Goal: Use online tool/utility

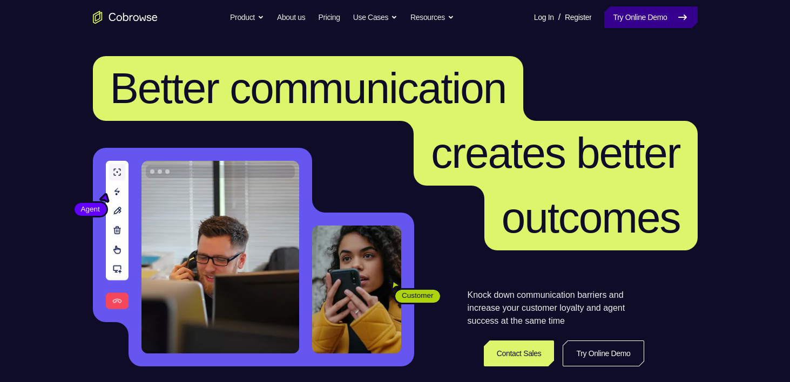
click at [619, 12] on link "Try Online Demo" at bounding box center [650, 17] width 93 height 22
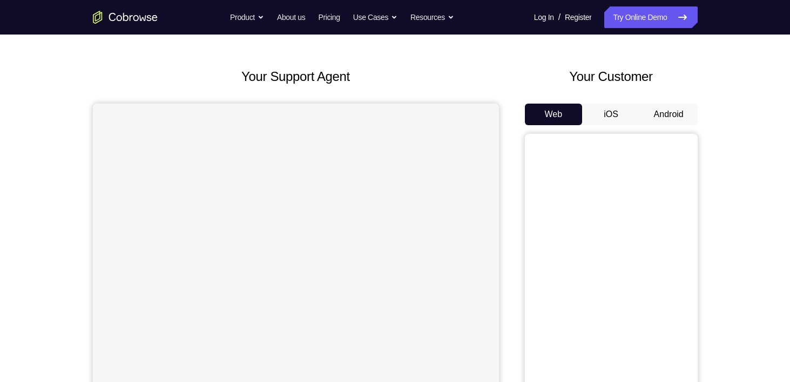
scroll to position [36, 0]
click at [677, 115] on button "Android" at bounding box center [669, 116] width 58 height 22
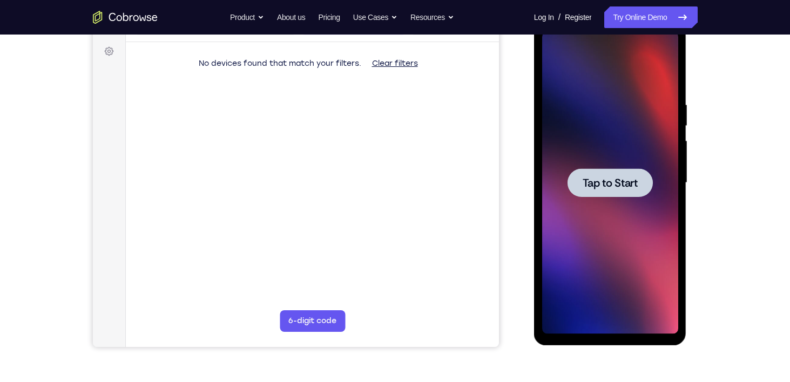
scroll to position [132, 0]
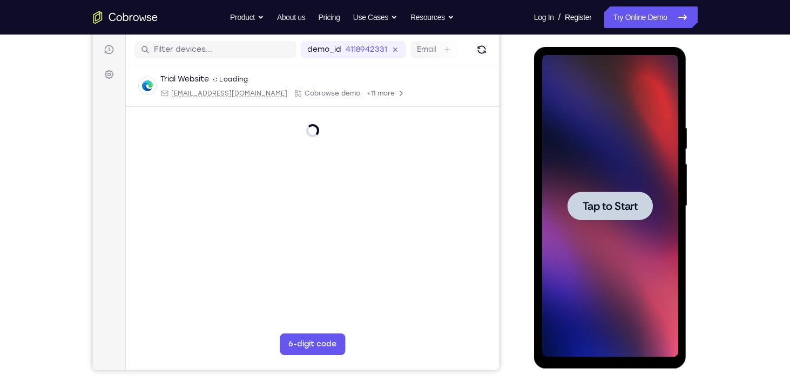
click at [612, 215] on div at bounding box center [609, 206] width 85 height 29
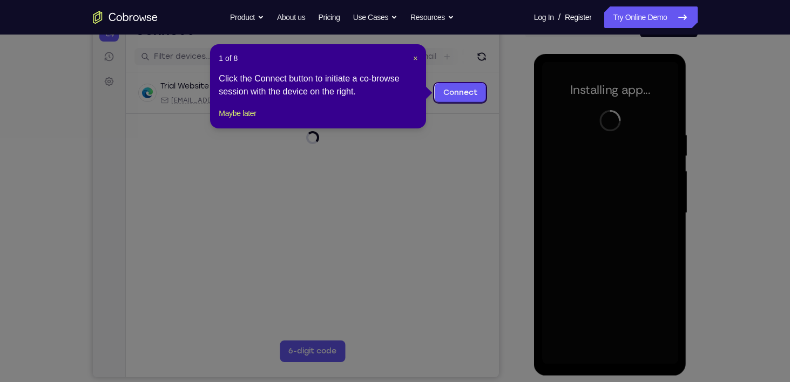
scroll to position [125, 0]
click at [458, 188] on icon at bounding box center [399, 191] width 798 height 382
click at [416, 59] on span "×" at bounding box center [415, 57] width 4 height 9
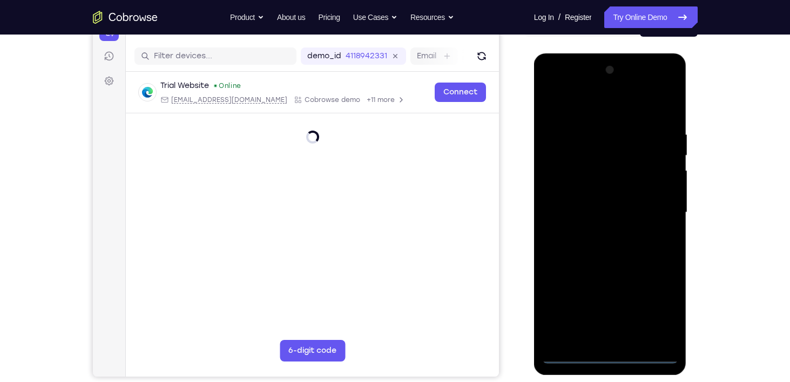
click at [608, 352] on div at bounding box center [610, 213] width 136 height 302
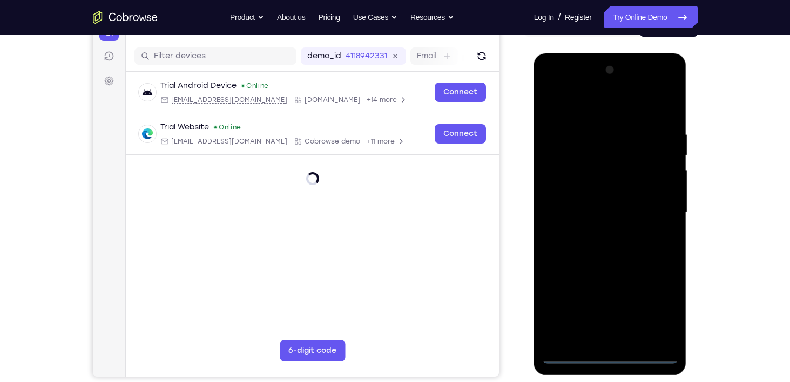
click at [606, 355] on div at bounding box center [610, 213] width 136 height 302
click at [655, 309] on div at bounding box center [610, 213] width 136 height 302
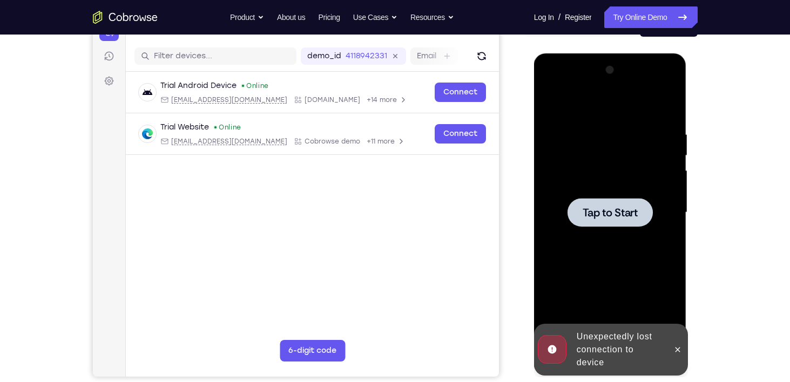
click at [657, 308] on div at bounding box center [610, 213] width 136 height 302
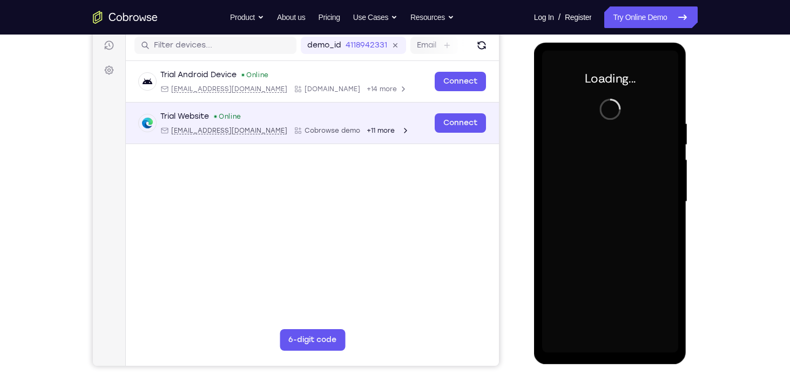
scroll to position [134, 0]
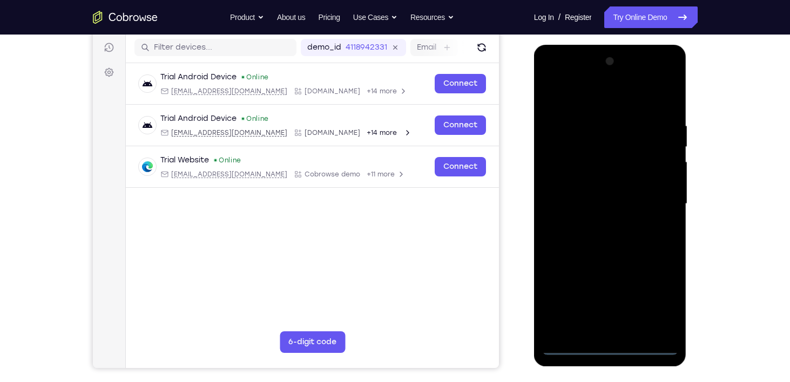
click at [606, 348] on div at bounding box center [610, 204] width 136 height 302
click at [654, 301] on div at bounding box center [610, 204] width 136 height 302
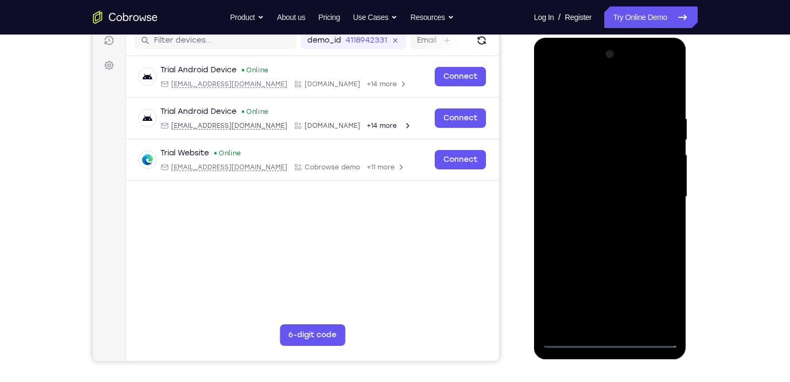
scroll to position [140, 0]
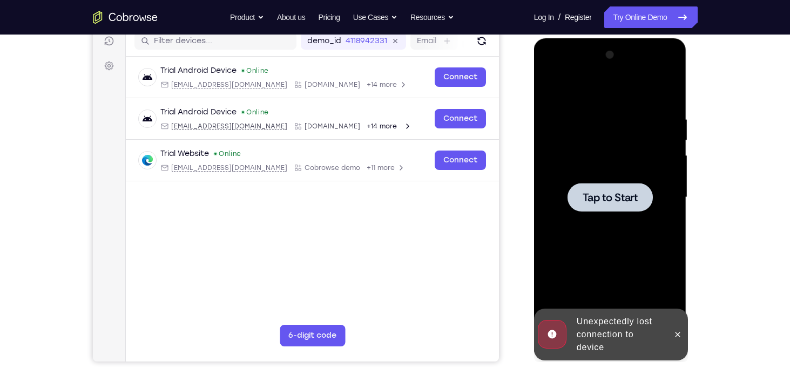
click at [589, 200] on span "Tap to Start" at bounding box center [609, 197] width 55 height 11
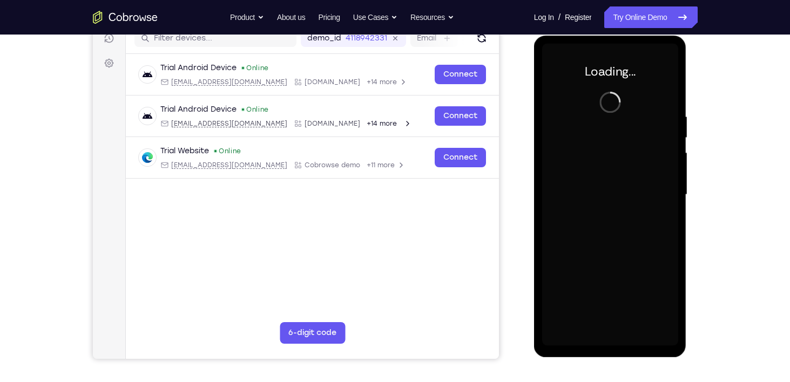
scroll to position [142, 0]
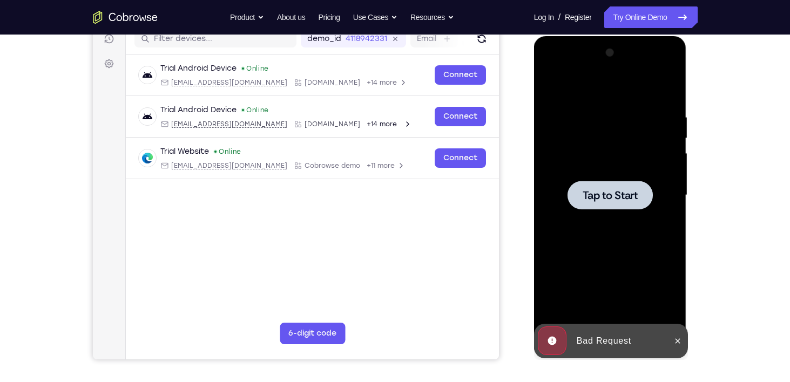
click at [596, 190] on span "Tap to Start" at bounding box center [609, 195] width 55 height 11
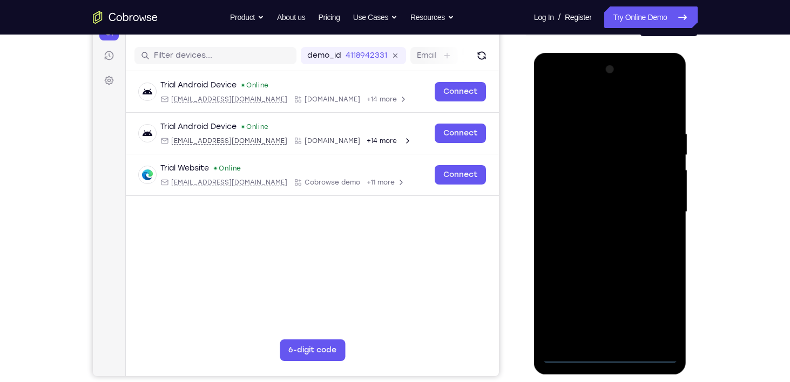
scroll to position [125, 0]
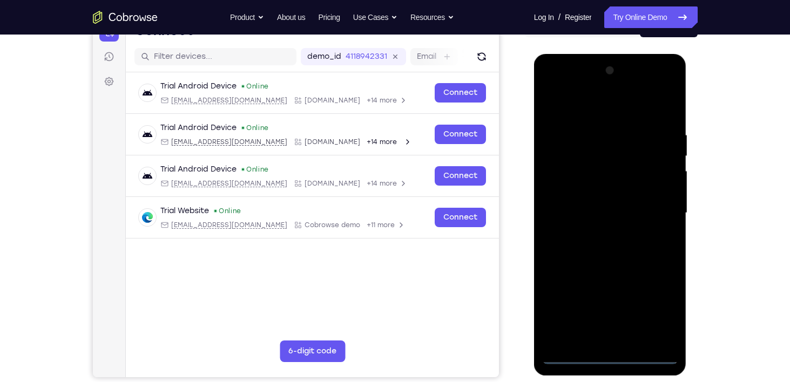
click at [608, 357] on div at bounding box center [610, 213] width 136 height 302
click at [653, 304] on div at bounding box center [610, 213] width 136 height 302
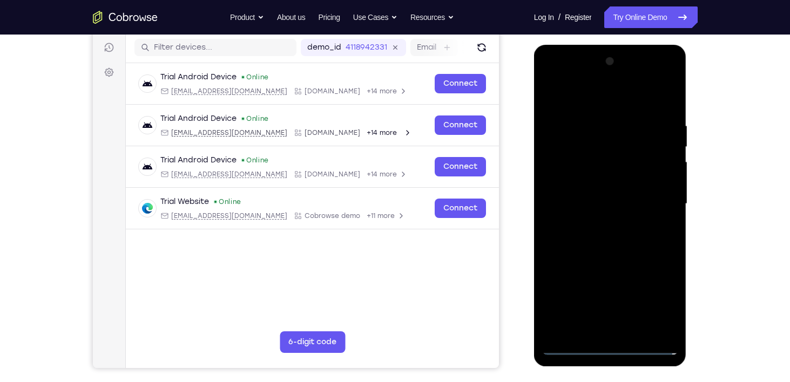
scroll to position [134, 0]
click at [583, 106] on div at bounding box center [610, 204] width 136 height 302
click at [657, 204] on div at bounding box center [610, 204] width 136 height 302
click at [596, 222] on div at bounding box center [610, 204] width 136 height 302
click at [579, 178] on div at bounding box center [610, 204] width 136 height 302
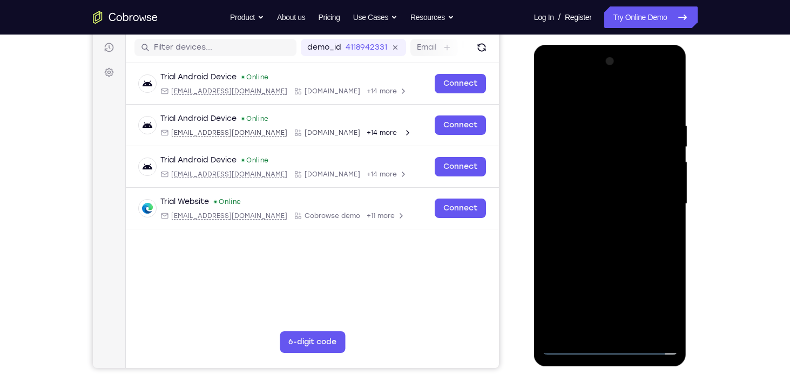
click at [669, 308] on div at bounding box center [610, 204] width 136 height 302
click at [573, 194] on div at bounding box center [610, 204] width 136 height 302
click at [602, 225] on div at bounding box center [610, 204] width 136 height 302
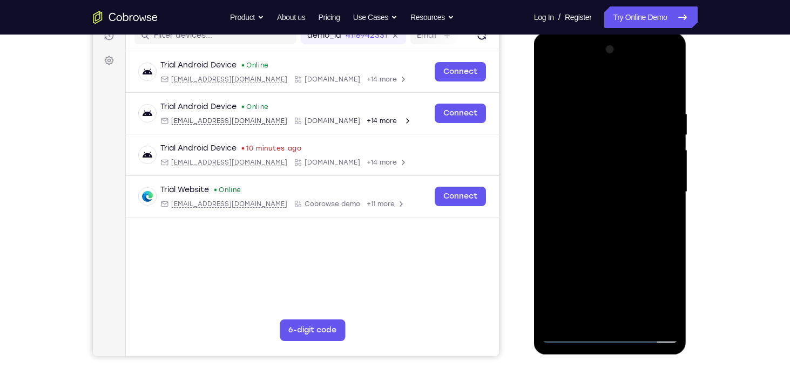
scroll to position [145, 0]
click at [609, 168] on div at bounding box center [610, 193] width 136 height 302
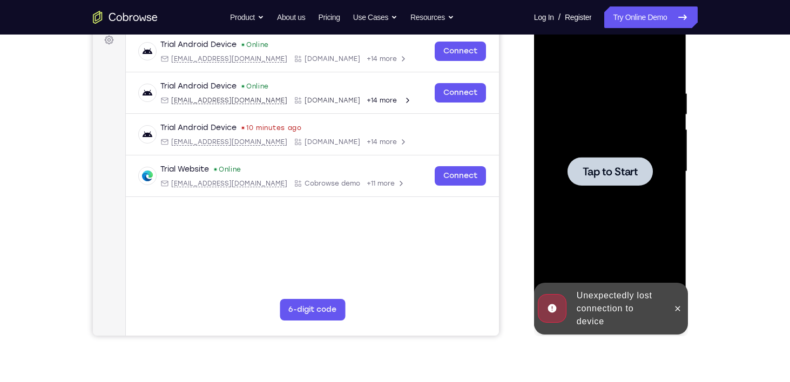
scroll to position [167, 0]
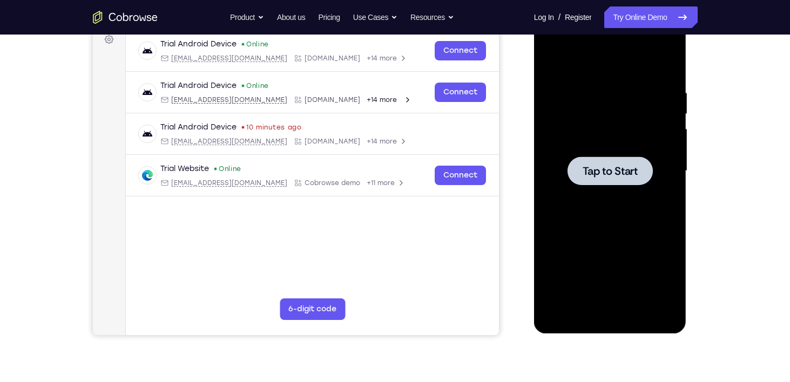
click at [590, 168] on span "Tap to Start" at bounding box center [609, 171] width 55 height 11
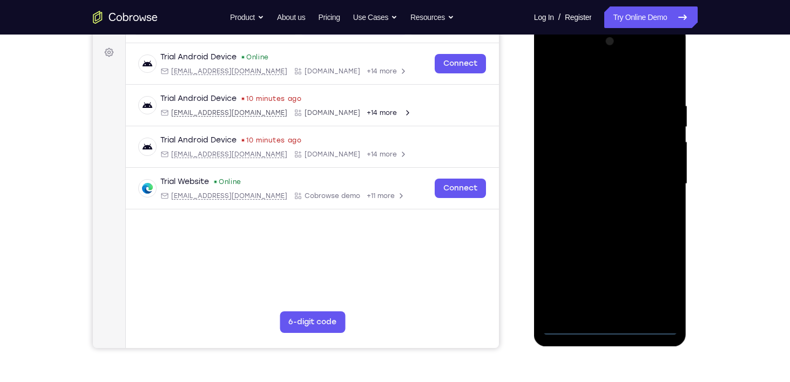
scroll to position [150, 0]
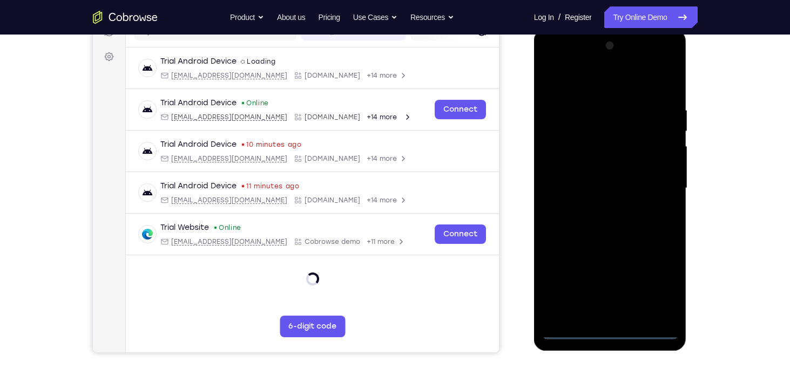
click at [608, 334] on div at bounding box center [610, 188] width 136 height 302
click at [657, 284] on div at bounding box center [610, 188] width 136 height 302
click at [584, 77] on div at bounding box center [610, 188] width 136 height 302
click at [653, 189] on div at bounding box center [610, 188] width 136 height 302
click at [598, 208] on div at bounding box center [610, 188] width 136 height 302
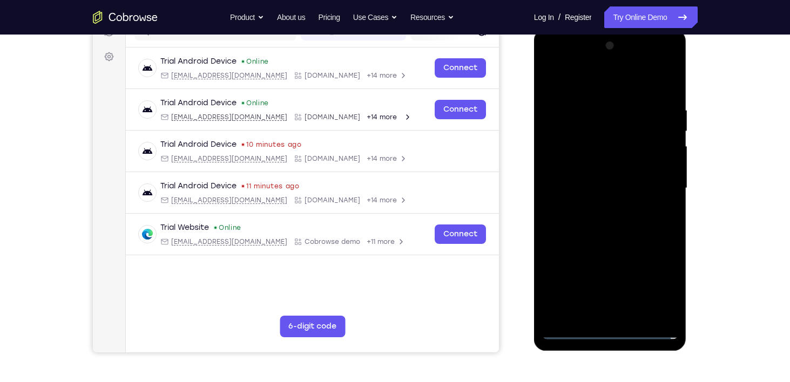
click at [580, 181] on div at bounding box center [610, 188] width 136 height 302
click at [566, 165] on div at bounding box center [610, 188] width 136 height 302
click at [616, 187] on div at bounding box center [610, 188] width 136 height 302
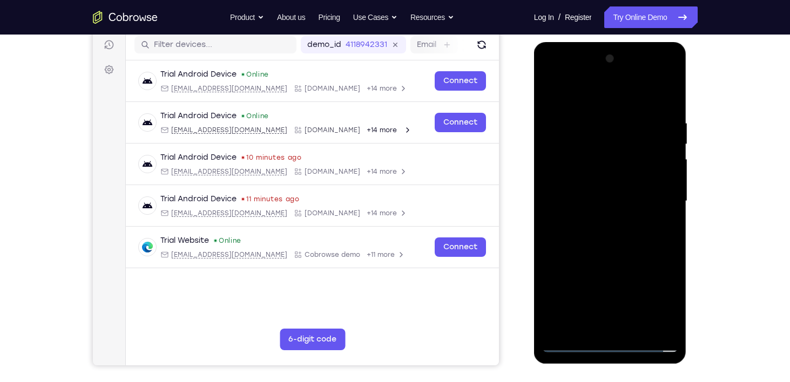
scroll to position [136, 0]
click at [634, 325] on div at bounding box center [610, 202] width 136 height 302
click at [605, 243] on div at bounding box center [610, 202] width 136 height 302
click at [636, 329] on div at bounding box center [610, 202] width 136 height 302
click at [604, 259] on div at bounding box center [610, 202] width 136 height 302
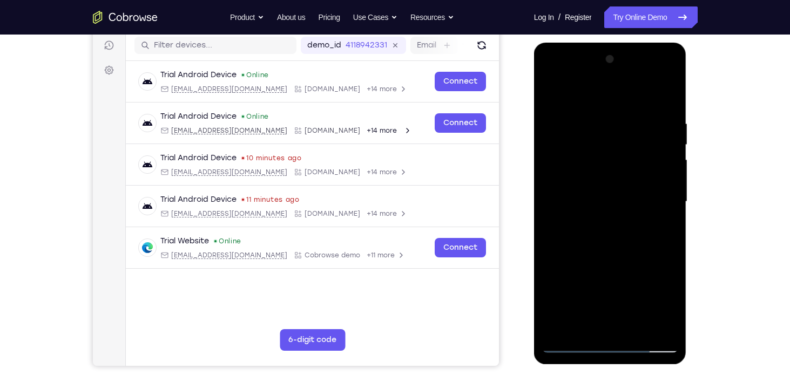
click at [606, 188] on div at bounding box center [610, 202] width 136 height 302
click at [581, 325] on div at bounding box center [610, 202] width 136 height 302
click at [585, 209] on div at bounding box center [610, 202] width 136 height 302
click at [571, 323] on div at bounding box center [610, 202] width 136 height 302
click at [593, 209] on div at bounding box center [610, 202] width 136 height 302
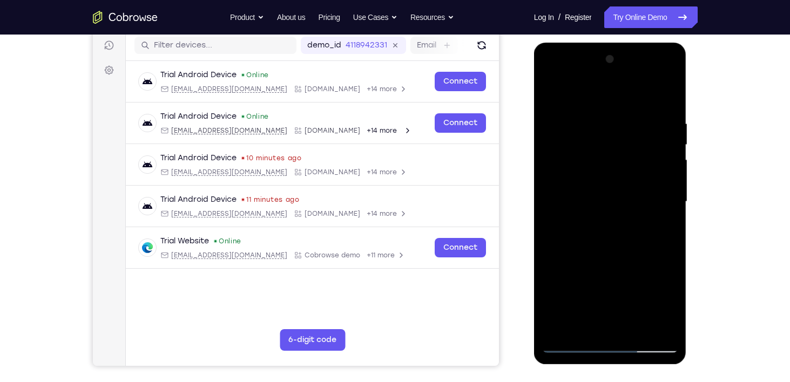
click at [582, 208] on div at bounding box center [610, 202] width 136 height 302
click at [575, 233] on div at bounding box center [610, 202] width 136 height 302
click at [586, 325] on div at bounding box center [610, 202] width 136 height 302
click at [587, 207] on div at bounding box center [610, 202] width 136 height 302
click at [606, 304] on div at bounding box center [610, 202] width 136 height 302
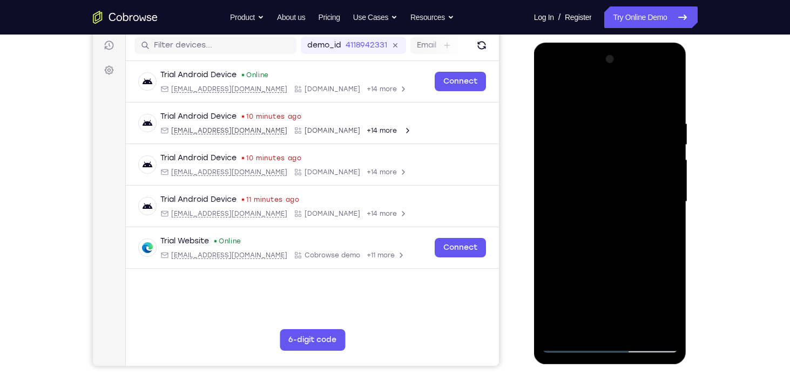
click at [671, 308] on div at bounding box center [610, 202] width 136 height 302
click at [660, 228] on div at bounding box center [610, 202] width 136 height 302
click at [664, 230] on div at bounding box center [610, 202] width 136 height 302
click at [668, 306] on div at bounding box center [610, 202] width 136 height 302
click at [661, 228] on div at bounding box center [610, 202] width 136 height 302
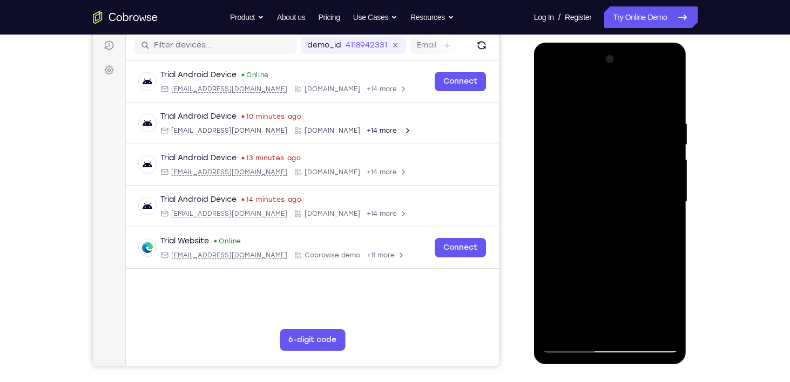
click at [667, 306] on div at bounding box center [610, 202] width 136 height 302
click at [667, 301] on div at bounding box center [610, 202] width 136 height 302
click at [660, 227] on div at bounding box center [610, 202] width 136 height 302
click at [657, 195] on div at bounding box center [610, 202] width 136 height 302
click at [598, 291] on div at bounding box center [610, 202] width 136 height 302
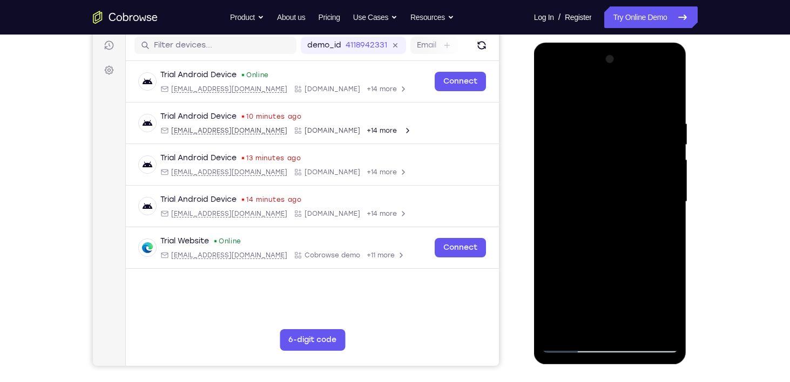
click at [565, 239] on div at bounding box center [610, 202] width 136 height 302
click at [577, 229] on div at bounding box center [610, 202] width 136 height 302
click at [670, 304] on div at bounding box center [610, 202] width 136 height 302
click at [641, 265] on div at bounding box center [610, 202] width 136 height 302
click at [664, 225] on div at bounding box center [610, 202] width 136 height 302
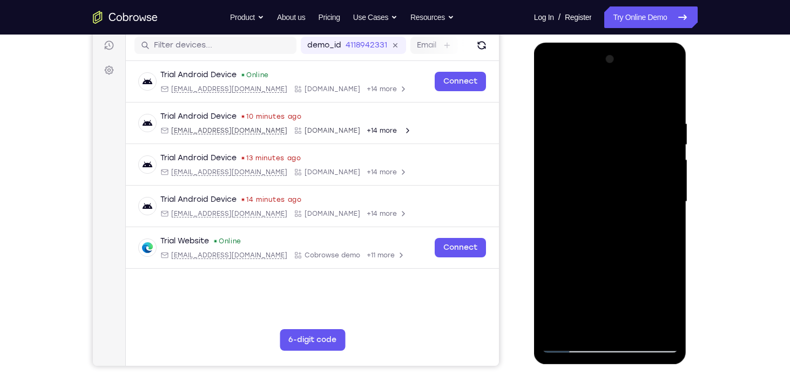
click at [663, 230] on div at bounding box center [610, 202] width 136 height 302
click at [669, 206] on div at bounding box center [610, 202] width 136 height 302
click at [655, 203] on div at bounding box center [610, 202] width 136 height 302
click at [667, 204] on div at bounding box center [610, 202] width 136 height 302
click at [666, 195] on div at bounding box center [610, 202] width 136 height 302
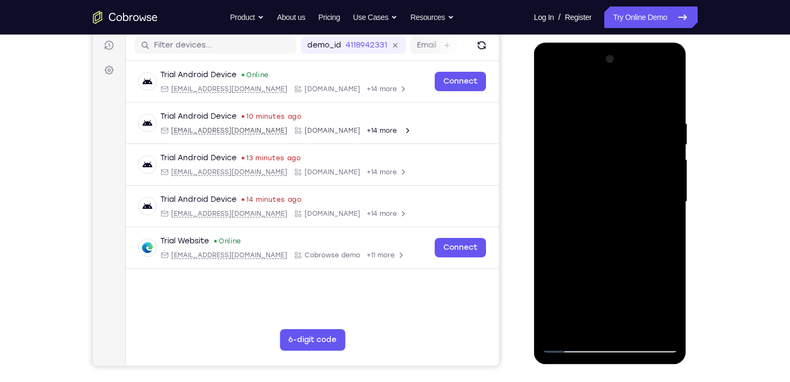
click at [660, 208] on div at bounding box center [610, 202] width 136 height 302
click at [673, 198] on div at bounding box center [610, 202] width 136 height 302
click at [571, 226] on div at bounding box center [610, 202] width 136 height 302
click at [674, 296] on div at bounding box center [610, 202] width 136 height 302
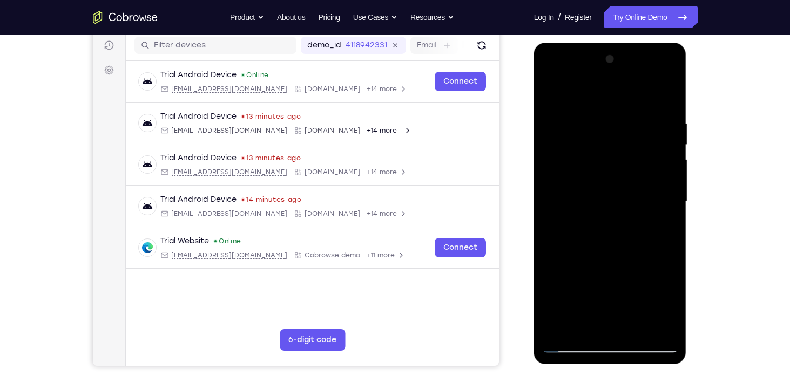
click at [629, 301] on div at bounding box center [610, 202] width 136 height 302
click at [608, 277] on div at bounding box center [610, 202] width 136 height 302
click at [630, 196] on div at bounding box center [610, 202] width 136 height 302
click at [572, 343] on div at bounding box center [610, 202] width 136 height 302
click at [660, 165] on div at bounding box center [610, 202] width 136 height 302
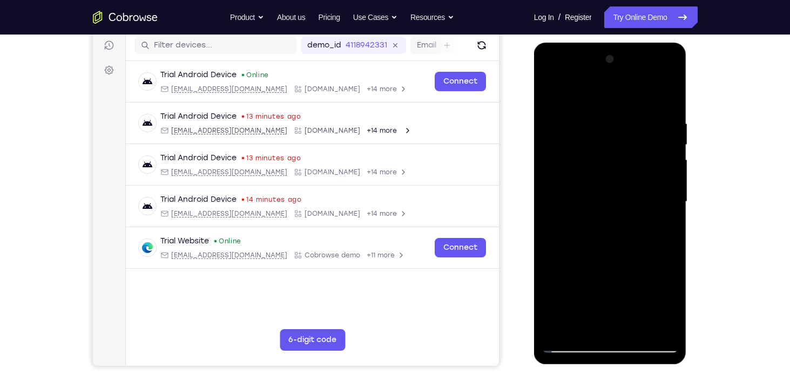
click at [552, 91] on div at bounding box center [610, 202] width 136 height 302
click at [637, 328] on div at bounding box center [610, 202] width 136 height 302
click at [575, 342] on div at bounding box center [610, 202] width 136 height 302
click at [637, 118] on div at bounding box center [610, 202] width 136 height 302
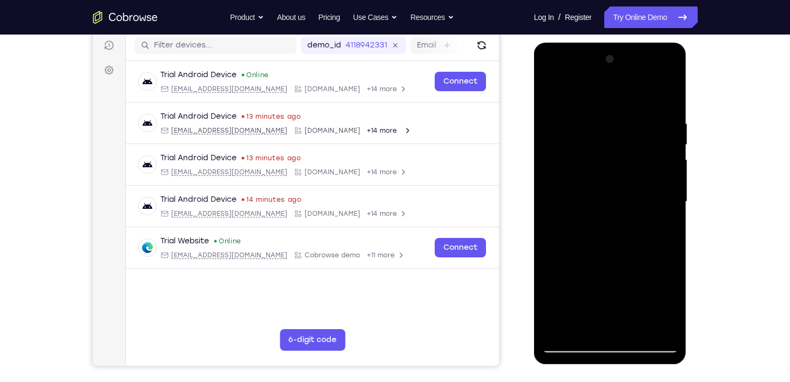
click at [664, 97] on div at bounding box center [610, 202] width 136 height 302
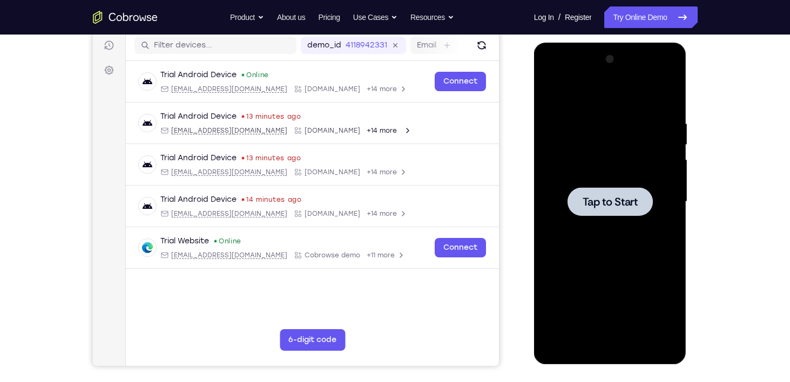
click at [606, 204] on span "Tap to Start" at bounding box center [609, 201] width 55 height 11
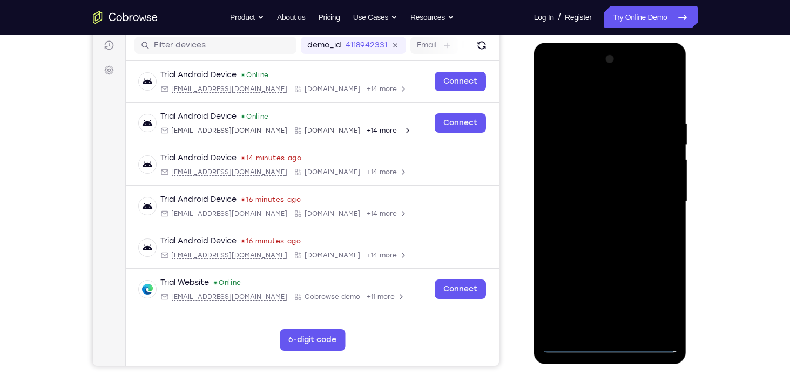
click at [614, 341] on div at bounding box center [610, 202] width 136 height 302
click at [609, 347] on div at bounding box center [610, 202] width 136 height 302
click at [656, 302] on div at bounding box center [610, 202] width 136 height 302
click at [581, 97] on div at bounding box center [610, 202] width 136 height 302
click at [607, 94] on div at bounding box center [610, 202] width 136 height 302
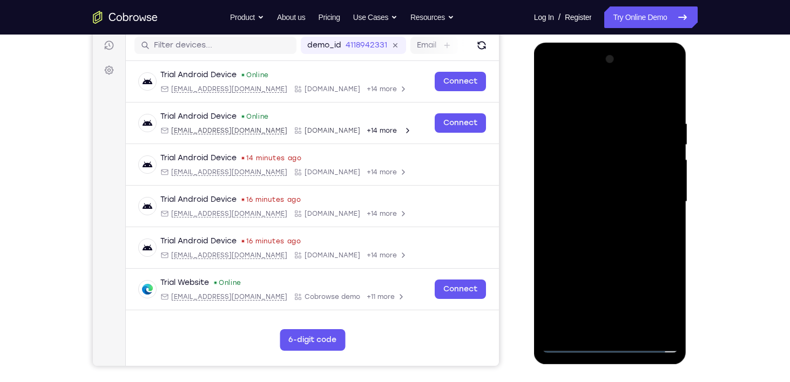
click at [652, 198] on div at bounding box center [610, 202] width 136 height 302
click at [596, 222] on div at bounding box center [610, 202] width 136 height 302
click at [561, 195] on div at bounding box center [610, 202] width 136 height 302
click at [562, 176] on div at bounding box center [610, 202] width 136 height 302
click at [609, 202] on div at bounding box center [610, 202] width 136 height 302
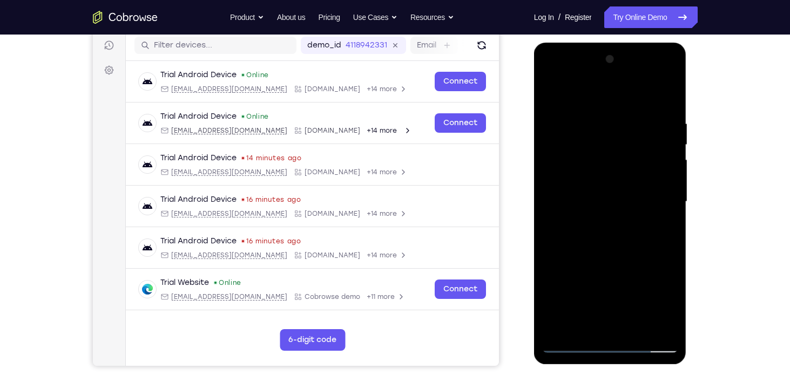
click at [609, 244] on div at bounding box center [610, 202] width 136 height 302
click at [634, 324] on div at bounding box center [610, 202] width 136 height 302
click at [610, 264] on div at bounding box center [610, 202] width 136 height 302
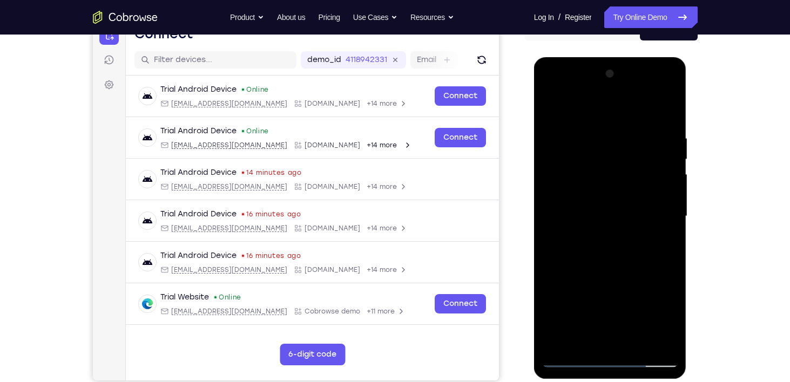
scroll to position [121, 0]
click at [558, 123] on div at bounding box center [610, 217] width 136 height 302
click at [569, 359] on div at bounding box center [610, 217] width 136 height 302
drag, startPoint x: 622, startPoint y: 294, endPoint x: 618, endPoint y: 154, distance: 140.4
click at [618, 154] on div at bounding box center [610, 217] width 136 height 302
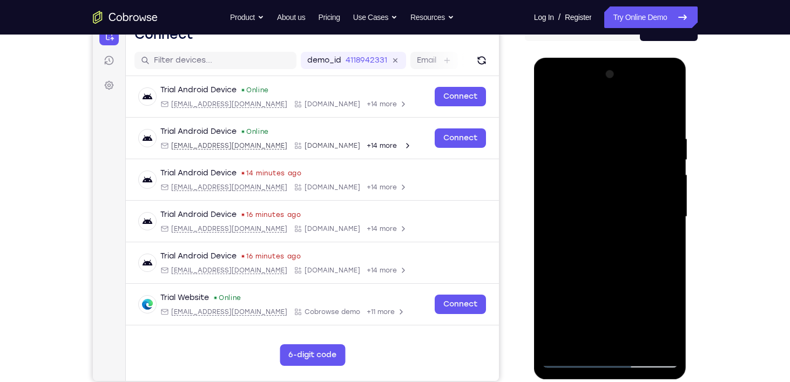
drag, startPoint x: 607, startPoint y: 322, endPoint x: 594, endPoint y: 196, distance: 125.9
click at [594, 196] on div at bounding box center [610, 217] width 136 height 302
click at [599, 120] on div at bounding box center [610, 217] width 136 height 302
click at [668, 315] on div at bounding box center [610, 217] width 136 height 302
click at [555, 297] on div at bounding box center [610, 217] width 136 height 302
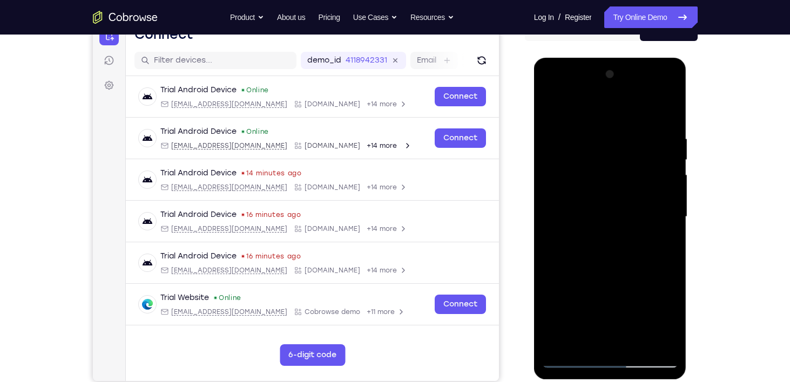
click at [581, 303] on div at bounding box center [610, 217] width 136 height 302
click at [575, 354] on div at bounding box center [610, 217] width 136 height 302
click at [569, 360] on div at bounding box center [610, 217] width 136 height 302
drag, startPoint x: 608, startPoint y: 294, endPoint x: 602, endPoint y: 194, distance: 100.6
click at [602, 194] on div at bounding box center [610, 217] width 136 height 302
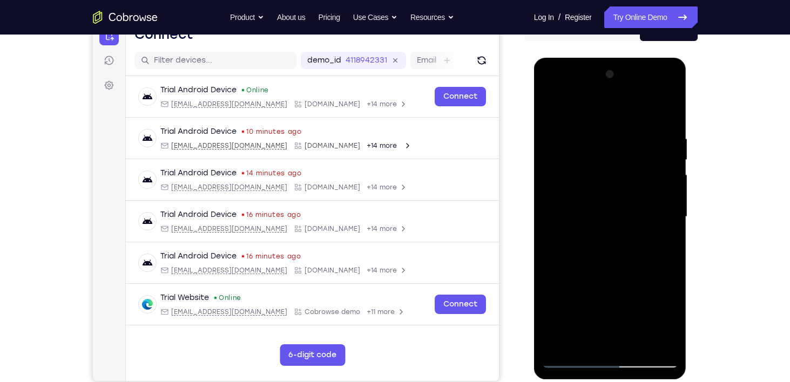
click at [556, 106] on div at bounding box center [610, 217] width 136 height 302
click at [670, 107] on div at bounding box center [610, 217] width 136 height 302
click at [583, 137] on div at bounding box center [610, 217] width 136 height 302
drag, startPoint x: 583, startPoint y: 206, endPoint x: 580, endPoint y: 125, distance: 81.0
click at [580, 125] on div at bounding box center [610, 217] width 136 height 302
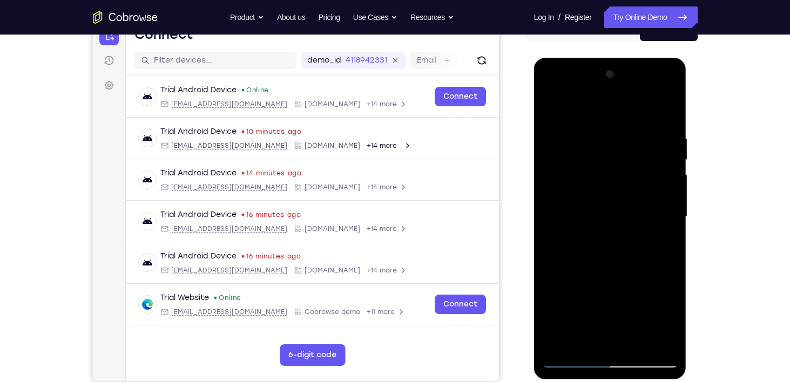
click at [553, 263] on div at bounding box center [610, 217] width 136 height 302
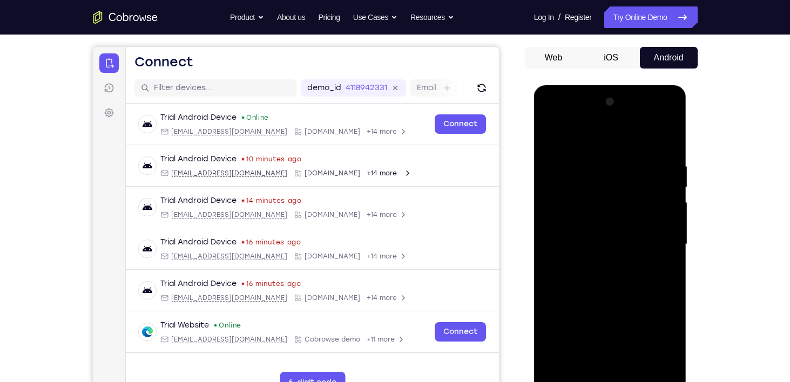
scroll to position [93, 0]
click at [551, 135] on div at bounding box center [610, 245] width 136 height 302
click at [549, 135] on div at bounding box center [610, 245] width 136 height 302
drag, startPoint x: 665, startPoint y: 191, endPoint x: 661, endPoint y: 244, distance: 53.0
click at [661, 244] on div at bounding box center [610, 245] width 136 height 302
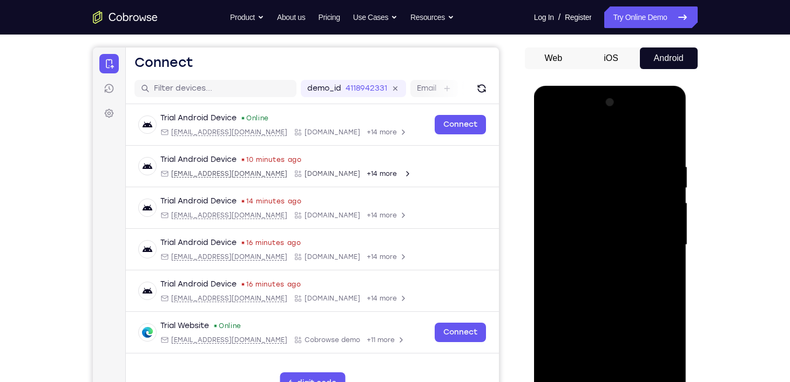
click at [576, 162] on div at bounding box center [610, 245] width 136 height 302
click at [551, 137] on div at bounding box center [610, 245] width 136 height 302
click at [633, 371] on div at bounding box center [610, 245] width 136 height 302
click at [635, 374] on div at bounding box center [610, 245] width 136 height 302
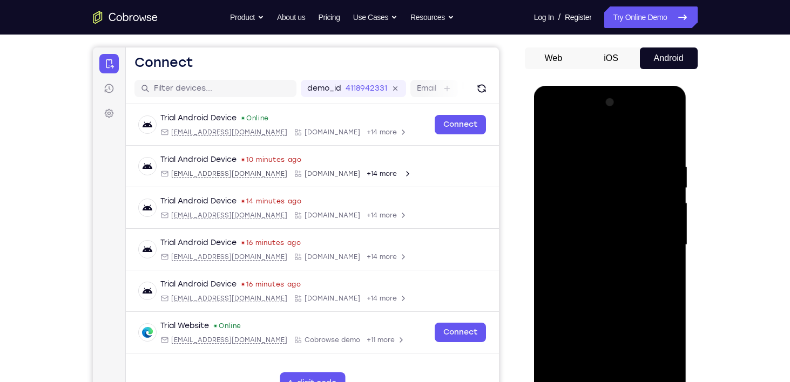
click at [634, 371] on div at bounding box center [610, 245] width 136 height 302
click at [549, 138] on div at bounding box center [610, 245] width 136 height 302
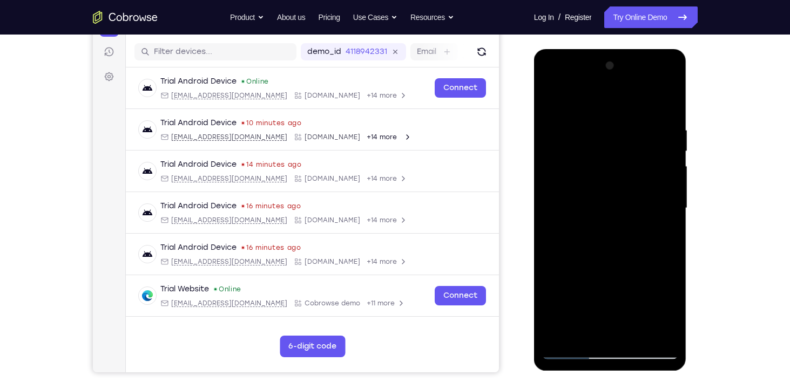
scroll to position [127, 0]
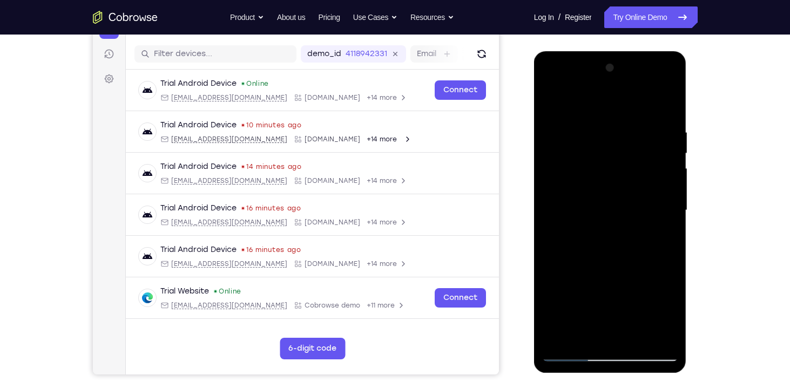
click at [606, 223] on div at bounding box center [610, 210] width 136 height 302
click at [551, 101] on div at bounding box center [610, 210] width 136 height 302
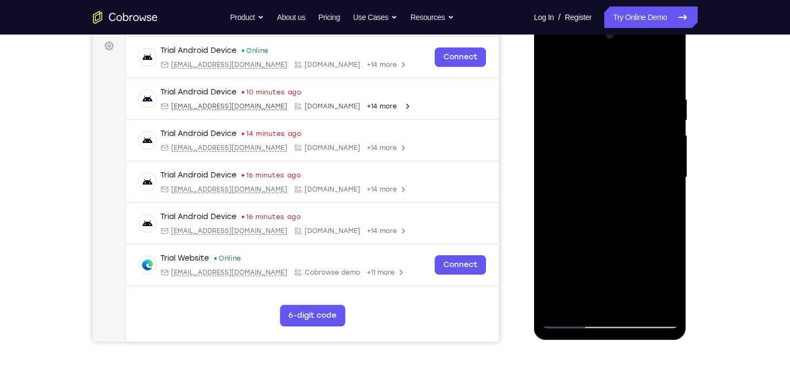
scroll to position [162, 0]
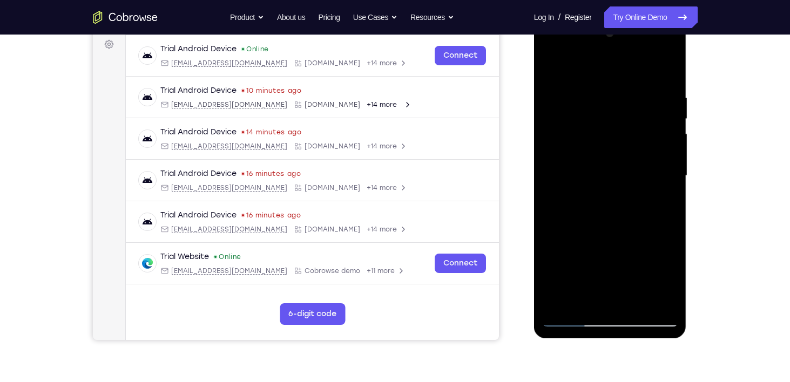
drag, startPoint x: 652, startPoint y: 266, endPoint x: 608, endPoint y: 111, distance: 160.6
click at [608, 111] on div at bounding box center [610, 176] width 136 height 302
drag, startPoint x: 632, startPoint y: 282, endPoint x: 610, endPoint y: 146, distance: 138.3
click at [610, 146] on div at bounding box center [610, 176] width 136 height 302
drag, startPoint x: 625, startPoint y: 280, endPoint x: 599, endPoint y: 151, distance: 131.0
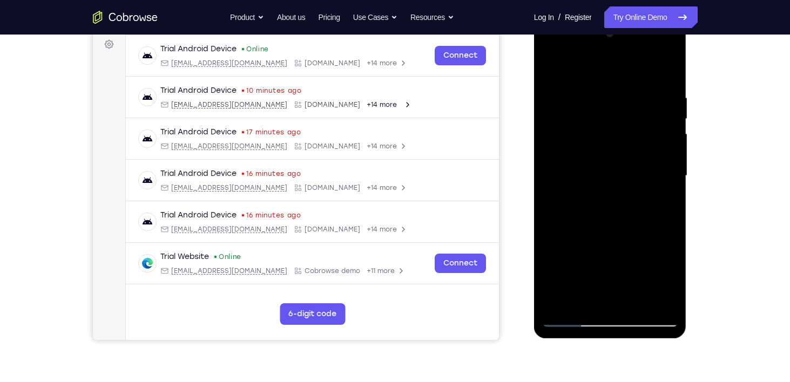
click at [599, 151] on div at bounding box center [610, 176] width 136 height 302
drag, startPoint x: 634, startPoint y: 275, endPoint x: 602, endPoint y: 168, distance: 111.0
click at [602, 168] on div at bounding box center [610, 176] width 136 height 302
drag, startPoint x: 640, startPoint y: 282, endPoint x: 615, endPoint y: 181, distance: 104.3
click at [615, 181] on div at bounding box center [610, 176] width 136 height 302
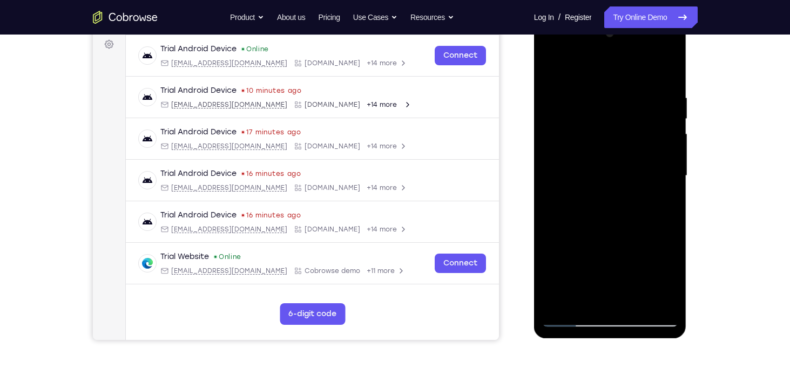
drag, startPoint x: 659, startPoint y: 294, endPoint x: 627, endPoint y: 179, distance: 118.6
click at [627, 179] on div at bounding box center [610, 176] width 136 height 302
click at [589, 267] on div at bounding box center [610, 176] width 136 height 302
click at [663, 203] on div at bounding box center [610, 176] width 136 height 302
click at [568, 320] on div at bounding box center [610, 176] width 136 height 302
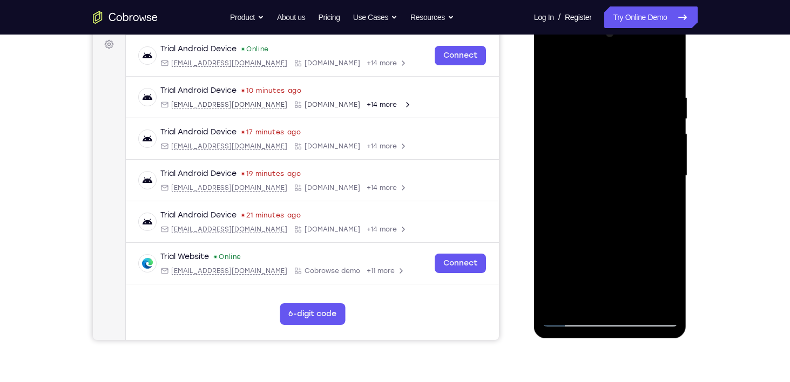
click at [549, 69] on div at bounding box center [610, 176] width 136 height 302
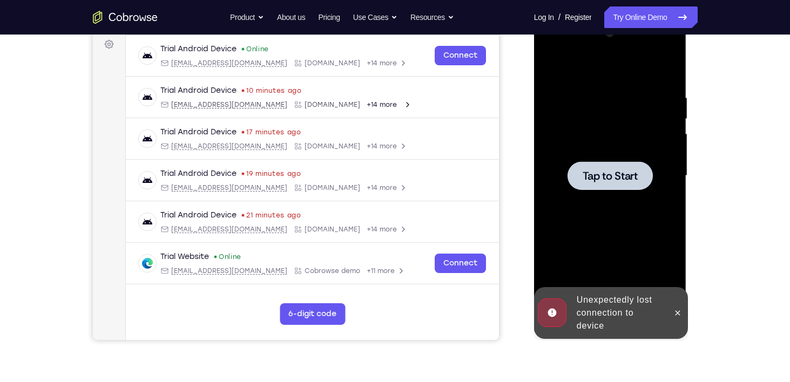
click at [549, 69] on div at bounding box center [610, 176] width 136 height 302
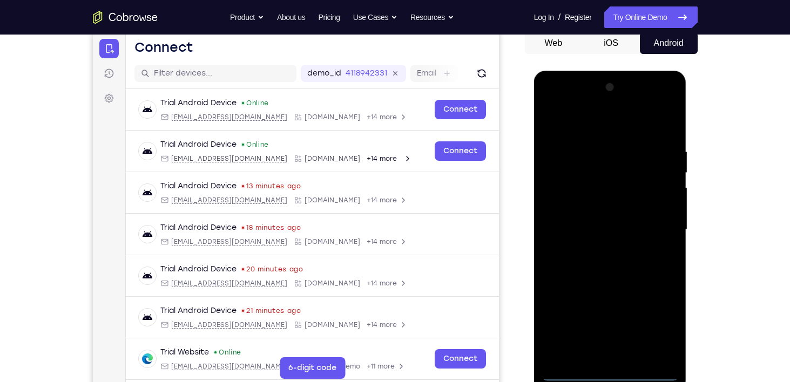
scroll to position [184, 0]
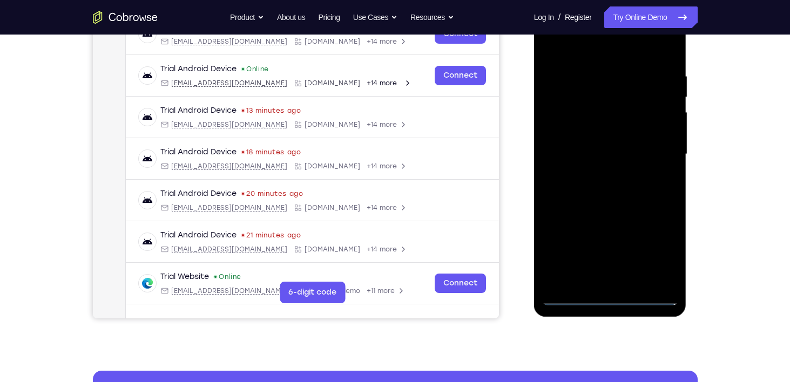
click at [606, 300] on div at bounding box center [610, 154] width 136 height 302
click at [659, 247] on div at bounding box center [610, 154] width 136 height 302
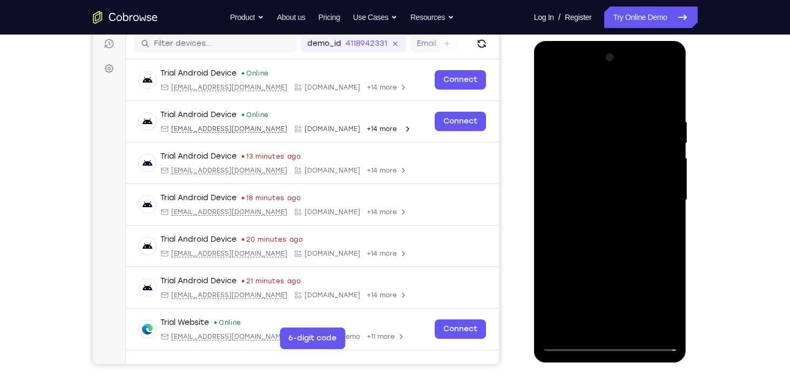
scroll to position [135, 0]
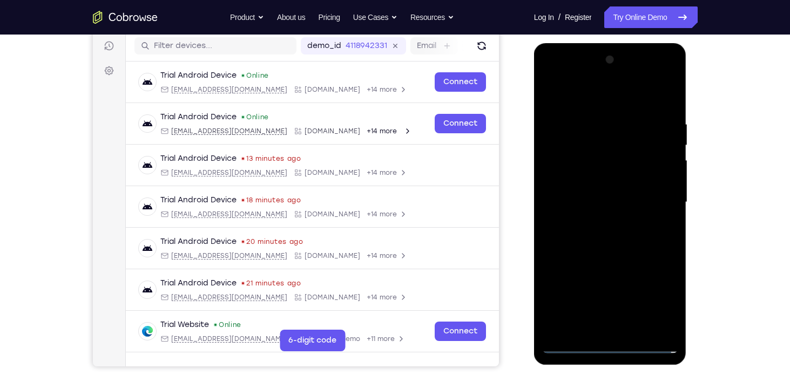
click at [602, 93] on div at bounding box center [610, 202] width 136 height 302
click at [655, 202] on div at bounding box center [610, 202] width 136 height 302
click at [599, 222] on div at bounding box center [610, 202] width 136 height 302
click at [573, 192] on div at bounding box center [610, 202] width 136 height 302
click at [568, 183] on div at bounding box center [610, 202] width 136 height 302
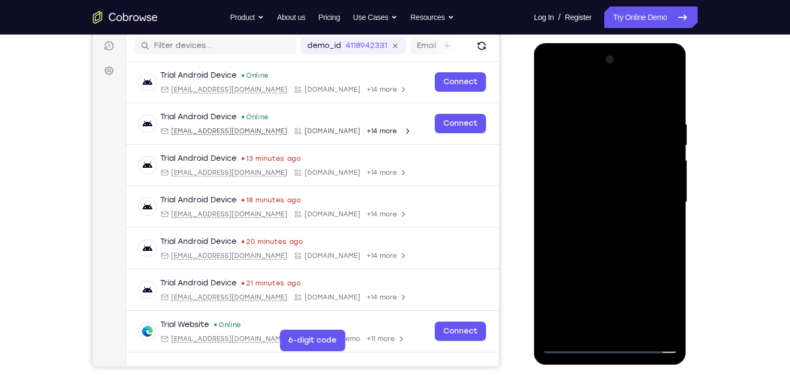
click at [603, 199] on div at bounding box center [610, 202] width 136 height 302
click at [607, 247] on div at bounding box center [610, 202] width 136 height 302
click at [639, 331] on div at bounding box center [610, 202] width 136 height 302
click at [610, 260] on div at bounding box center [610, 202] width 136 height 302
drag, startPoint x: 587, startPoint y: 266, endPoint x: 555, endPoint y: 150, distance: 120.9
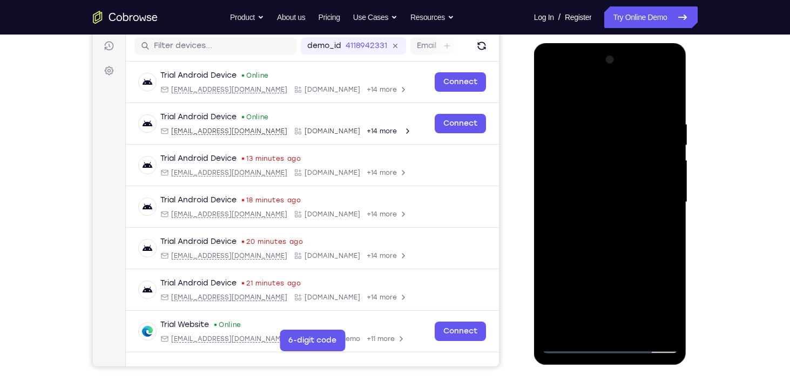
click at [555, 150] on div at bounding box center [610, 202] width 136 height 302
click at [586, 218] on div at bounding box center [610, 202] width 136 height 302
click at [551, 96] on div at bounding box center [610, 202] width 136 height 302
drag, startPoint x: 589, startPoint y: 240, endPoint x: 578, endPoint y: 166, distance: 75.4
click at [578, 166] on div at bounding box center [610, 202] width 136 height 302
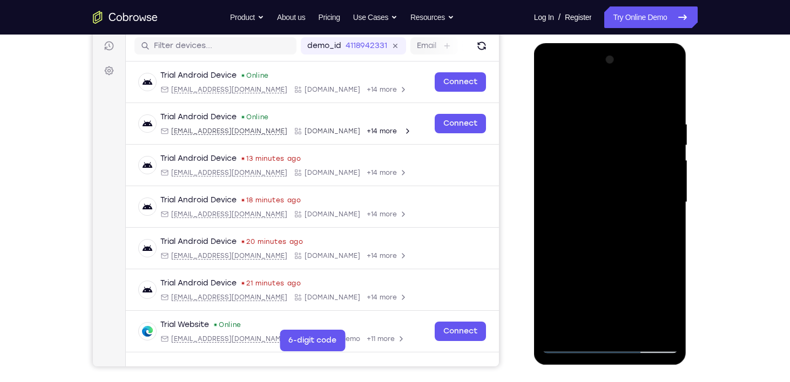
drag, startPoint x: 590, startPoint y: 206, endPoint x: 623, endPoint y: 381, distance: 178.0
click at [623, 367] on html "Online web based iOS Simulators and Android Emulators. Run iPhone, iPad, Mobile…" at bounding box center [611, 205] width 154 height 324
click at [552, 94] on div at bounding box center [610, 202] width 136 height 302
drag, startPoint x: 610, startPoint y: 254, endPoint x: 586, endPoint y: 102, distance: 153.5
click at [586, 102] on div at bounding box center [610, 202] width 136 height 302
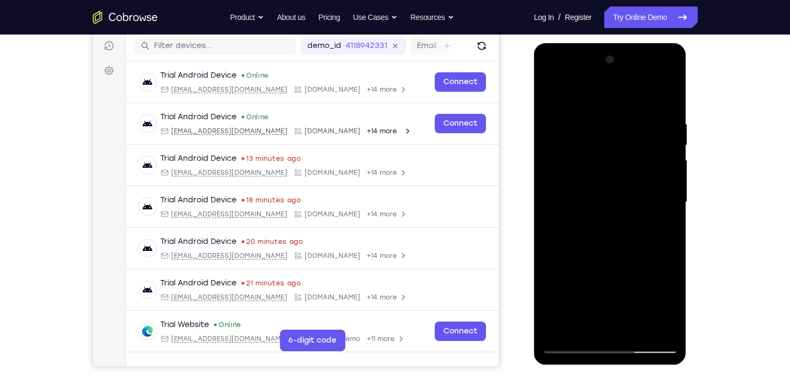
drag, startPoint x: 631, startPoint y: 266, endPoint x: 606, endPoint y: 132, distance: 136.2
click at [606, 132] on div at bounding box center [610, 202] width 136 height 302
click at [635, 329] on div at bounding box center [610, 202] width 136 height 302
